Goal: Check status: Check status

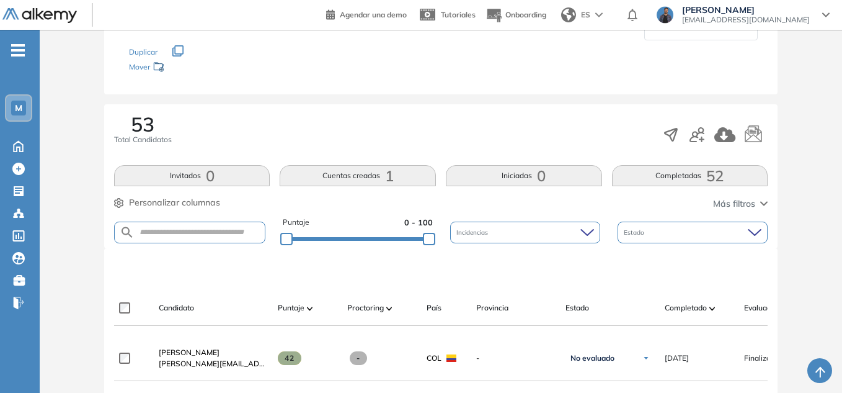
scroll to position [34, 0]
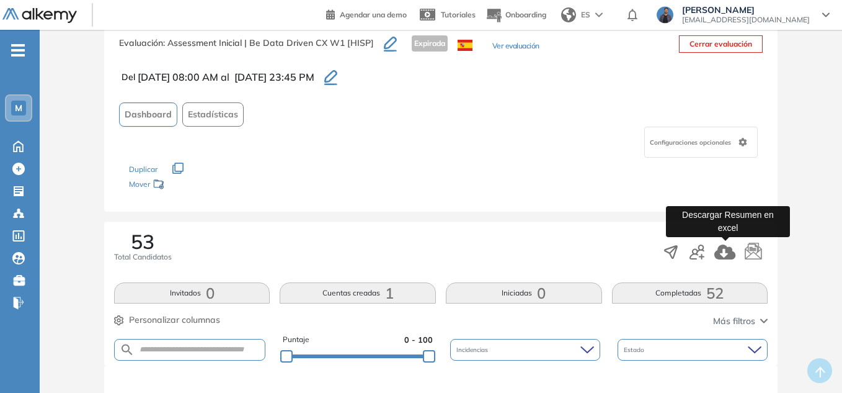
click at [731, 254] on icon "button" at bounding box center [724, 251] width 21 height 15
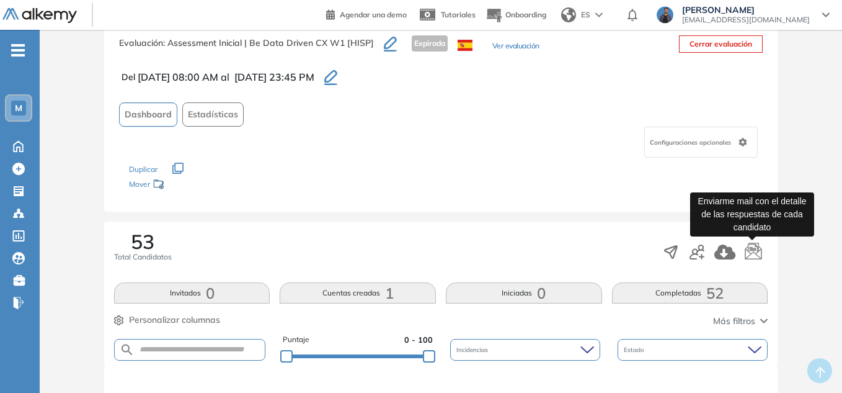
click at [760, 251] on icon "button" at bounding box center [753, 251] width 19 height 19
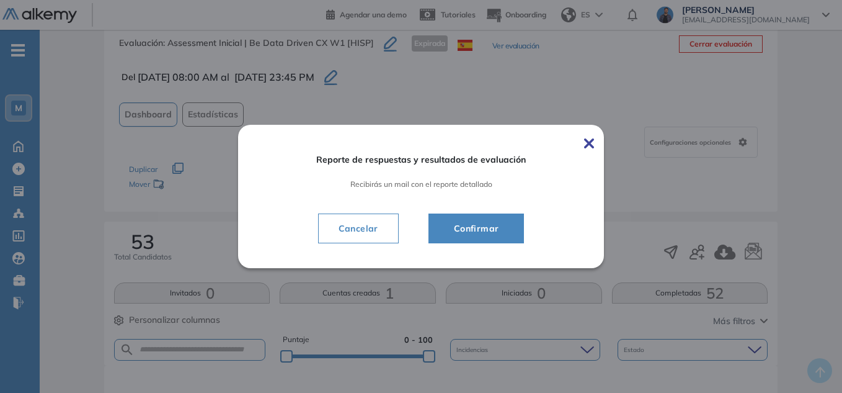
click at [494, 231] on span "Confirmar" at bounding box center [476, 228] width 65 height 15
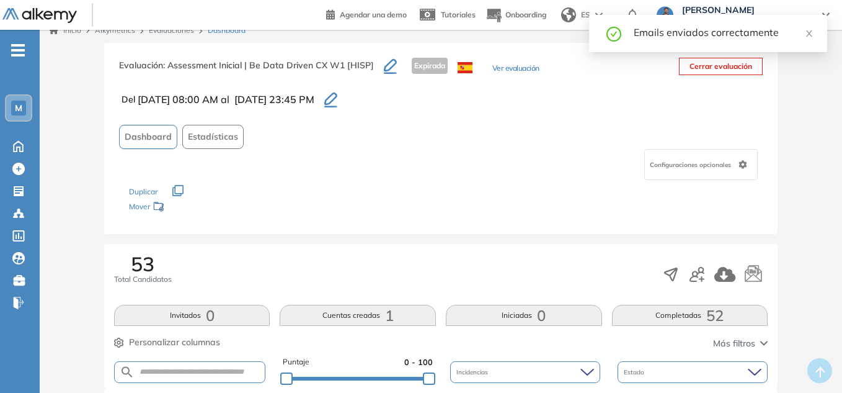
scroll to position [0, 0]
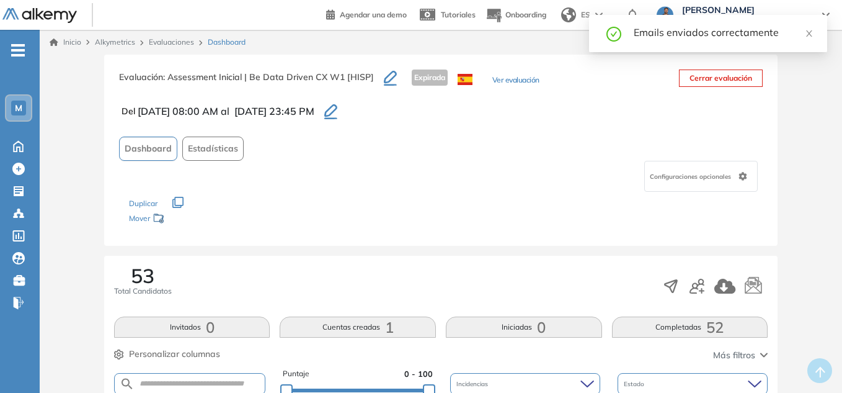
click at [187, 43] on link "Evaluaciones" at bounding box center [171, 41] width 45 height 9
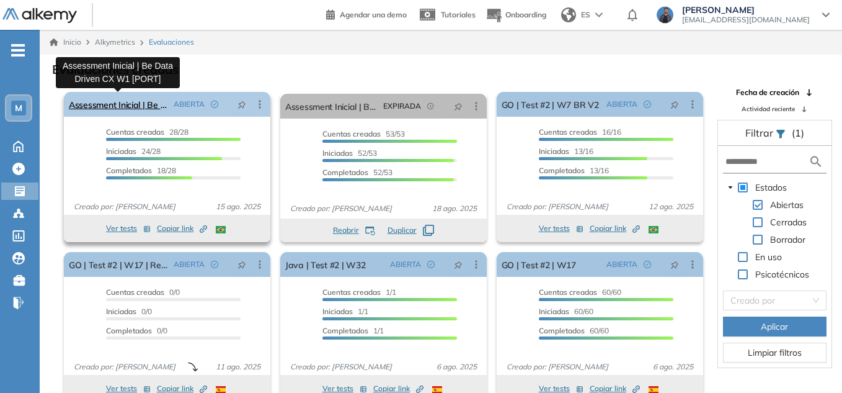
click at [140, 109] on link "Assessment Inicial | Be Data Driven CX W1 [PORT]" at bounding box center [119, 104] width 100 height 25
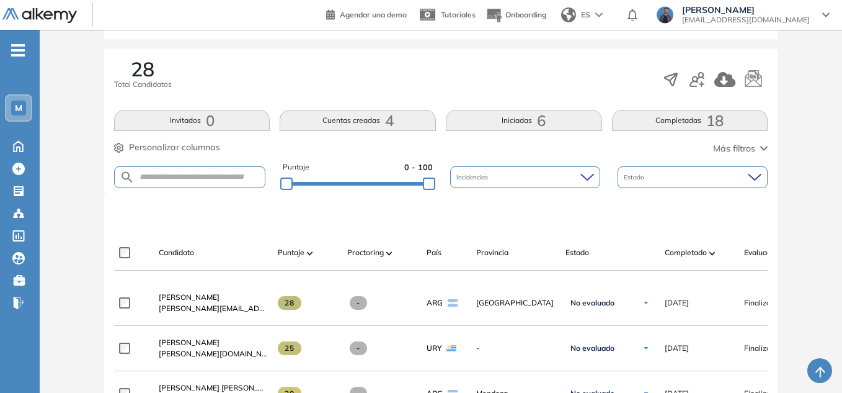
scroll to position [186, 0]
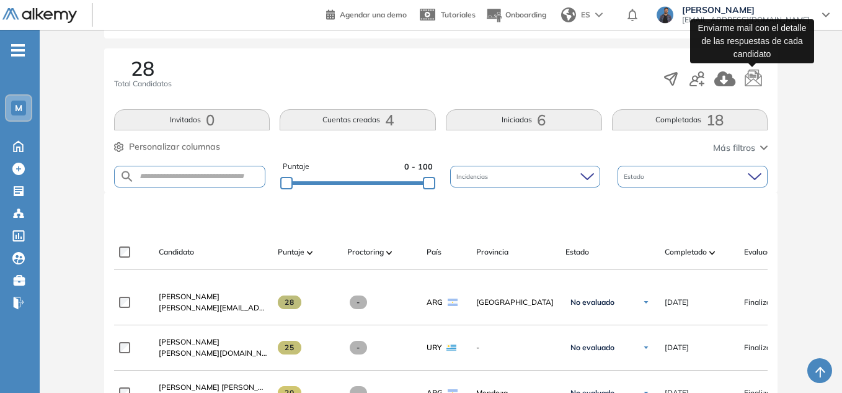
click at [754, 77] on icon "button" at bounding box center [753, 76] width 17 height 17
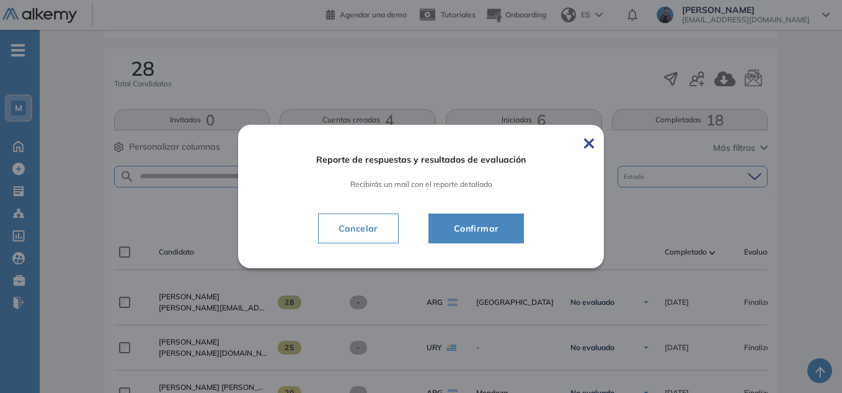
click at [515, 238] on button "Confirmar" at bounding box center [477, 228] width 96 height 30
